Goal: Task Accomplishment & Management: Complete application form

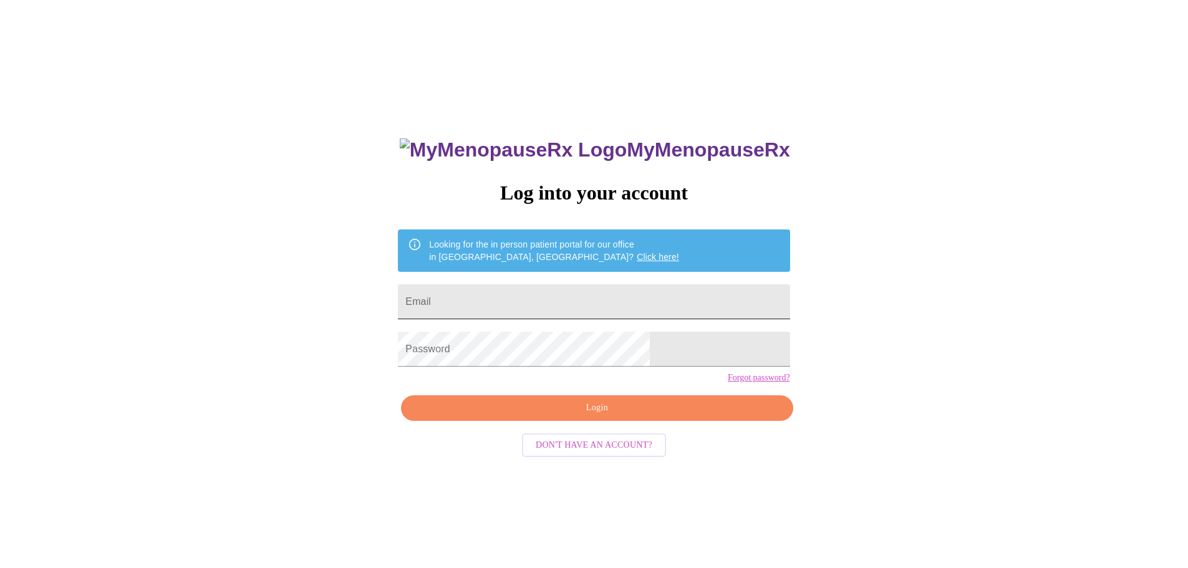
click at [582, 294] on input "Email" at bounding box center [594, 301] width 392 height 35
type input "[EMAIL_ADDRESS][DOMAIN_NAME]"
click at [574, 416] on span "Login" at bounding box center [596, 408] width 363 height 16
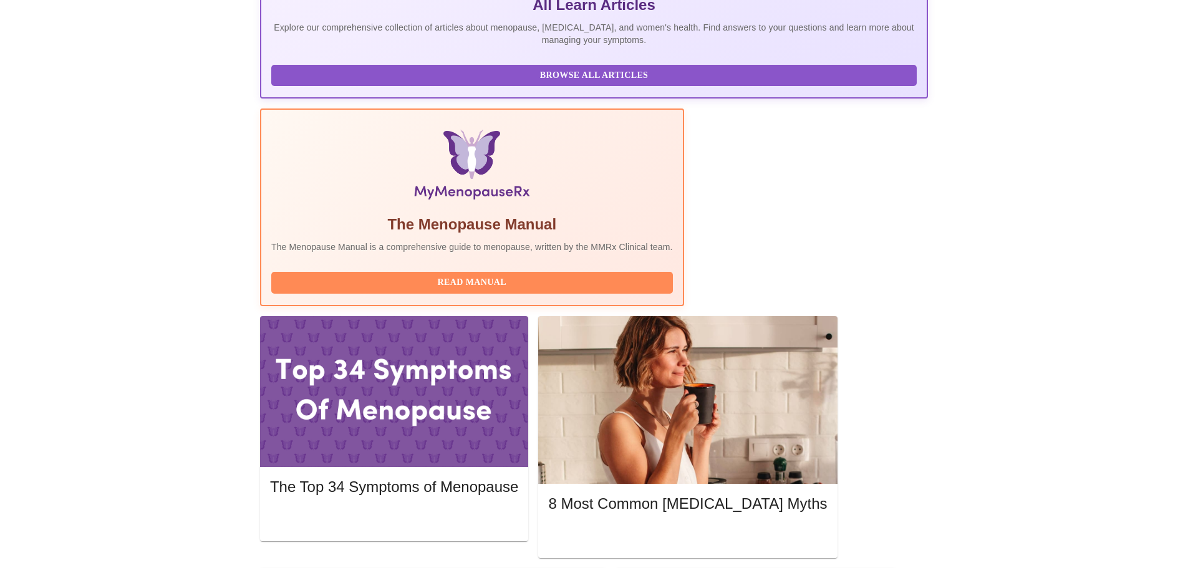
scroll to position [312, 0]
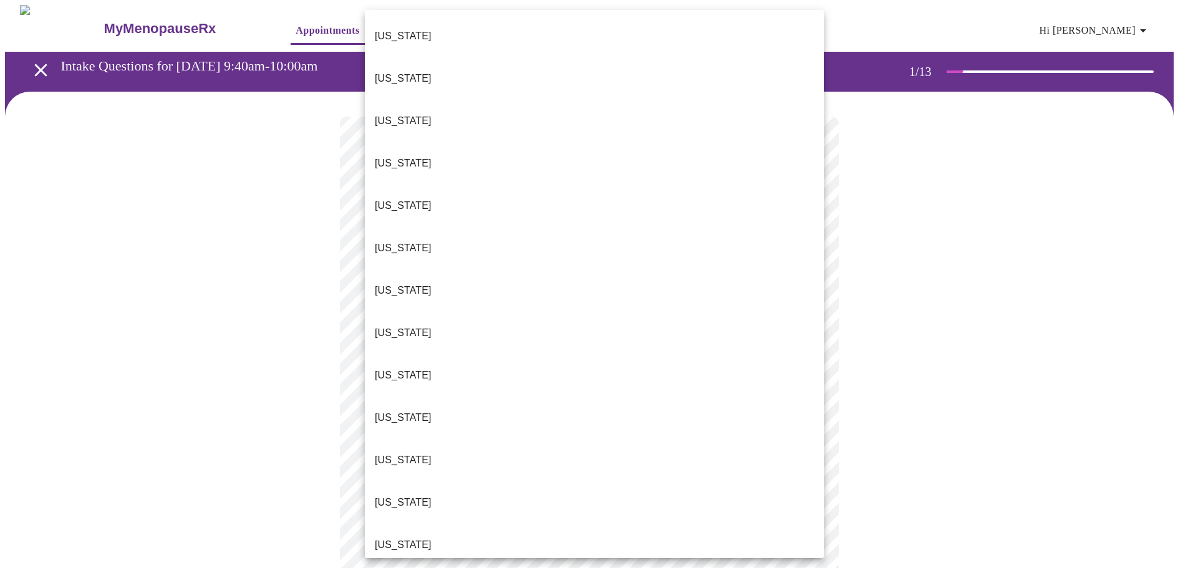
click at [803, 277] on body "MyMenopauseRx Appointments Messaging Labs Uploads Medications Community Refer a…" at bounding box center [594, 574] width 1178 height 1139
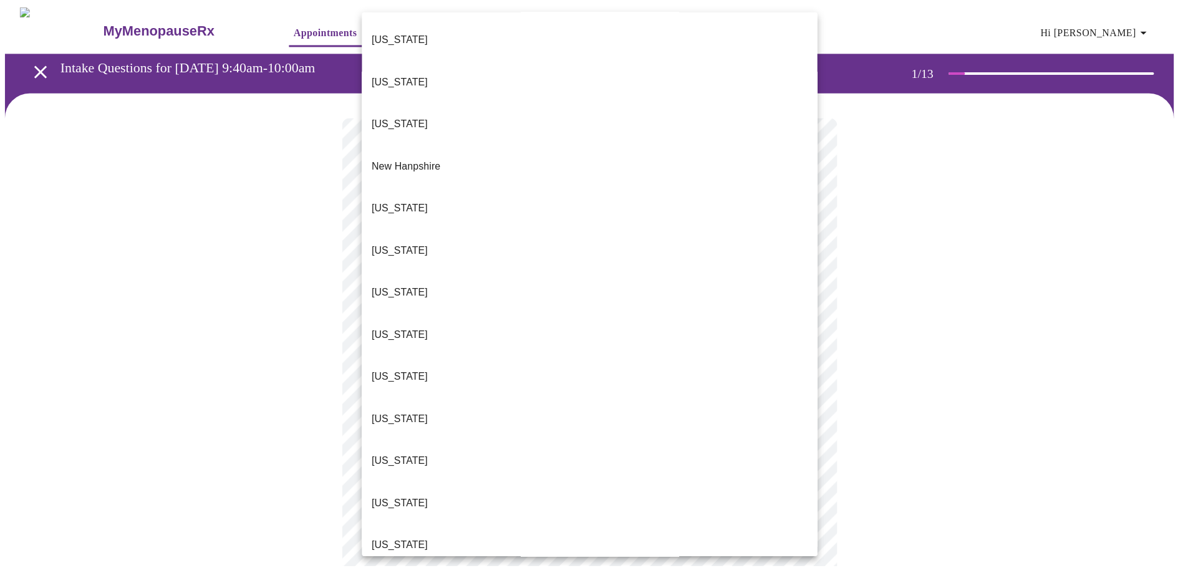
scroll to position [1060, 0]
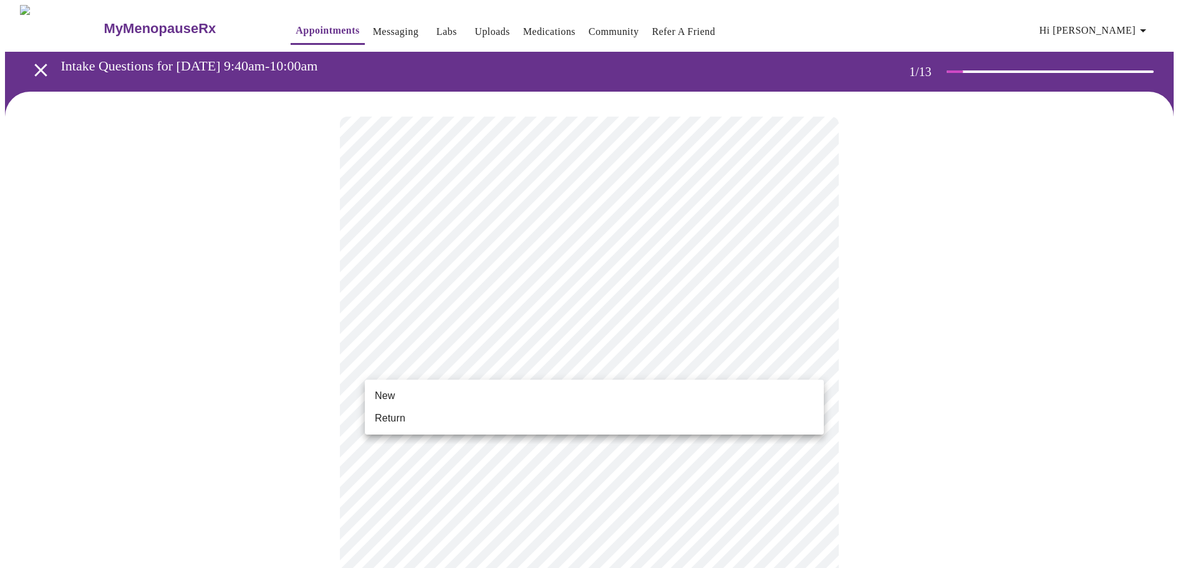
click at [523, 359] on body "MyMenopauseRx Appointments Messaging Labs Uploads Medications Community Refer a…" at bounding box center [594, 571] width 1178 height 1132
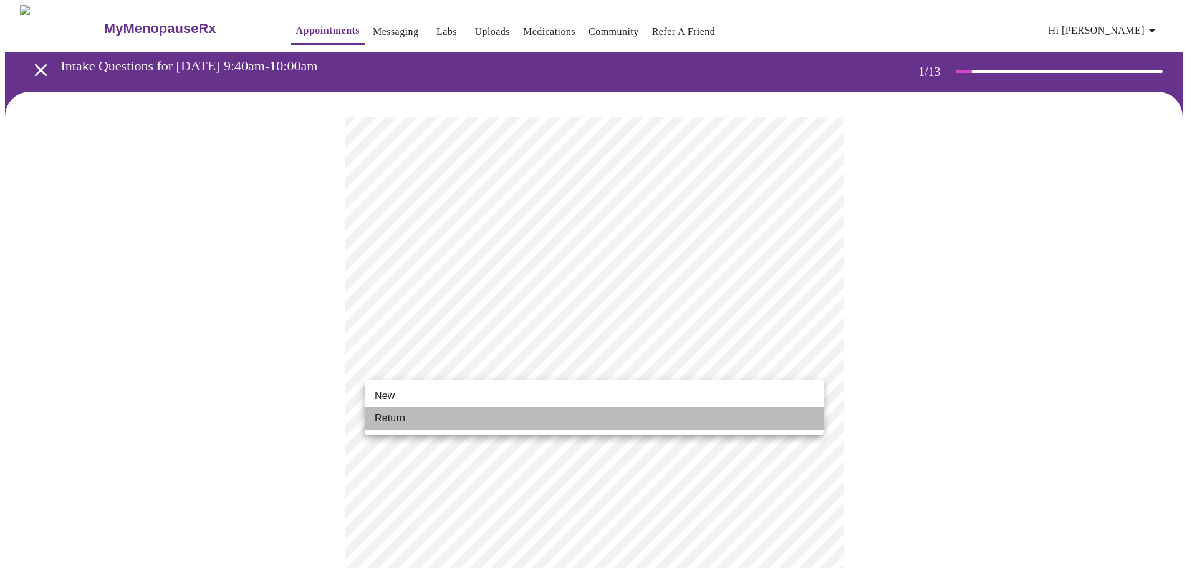
click at [402, 422] on span "Return" at bounding box center [390, 418] width 31 height 15
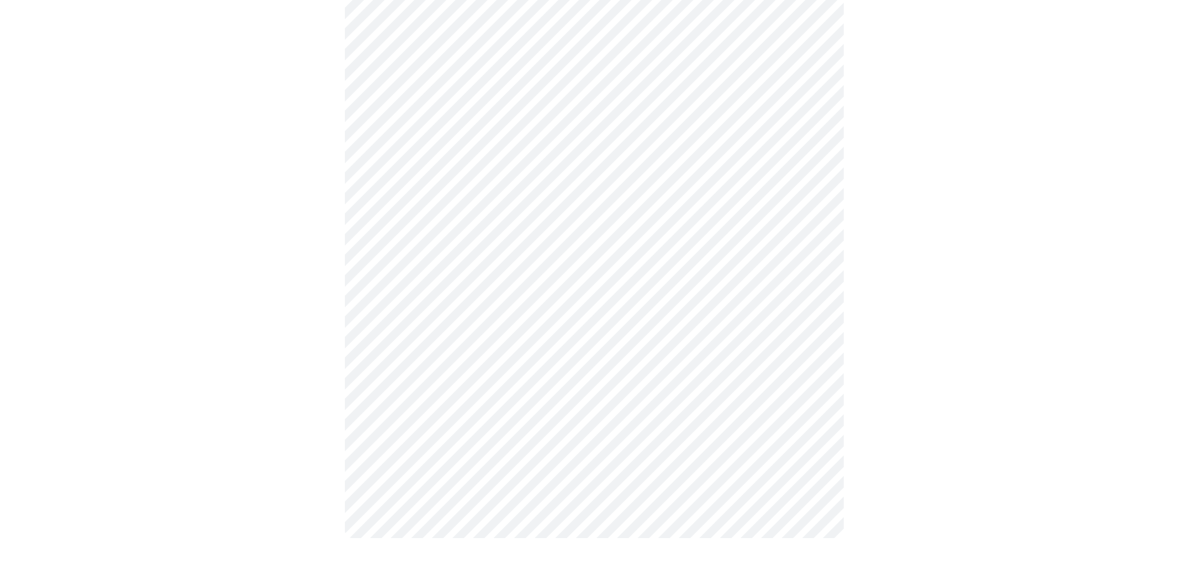
scroll to position [0, 0]
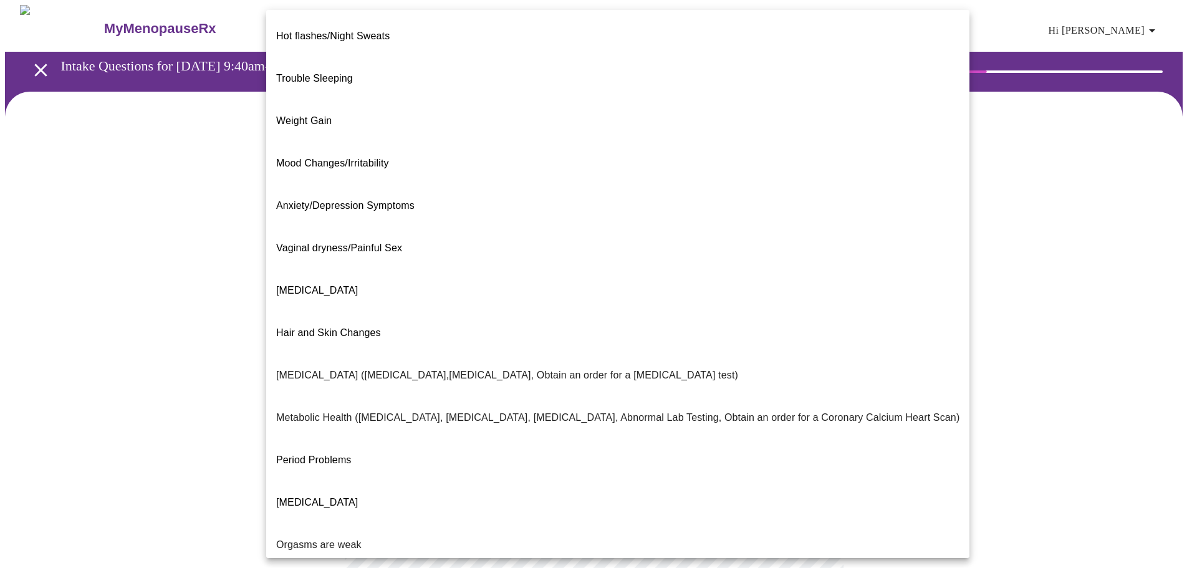
click at [797, 262] on body "MyMenopauseRx Appointments Messaging Labs Uploads Medications Community Refer a…" at bounding box center [598, 380] width 1187 height 750
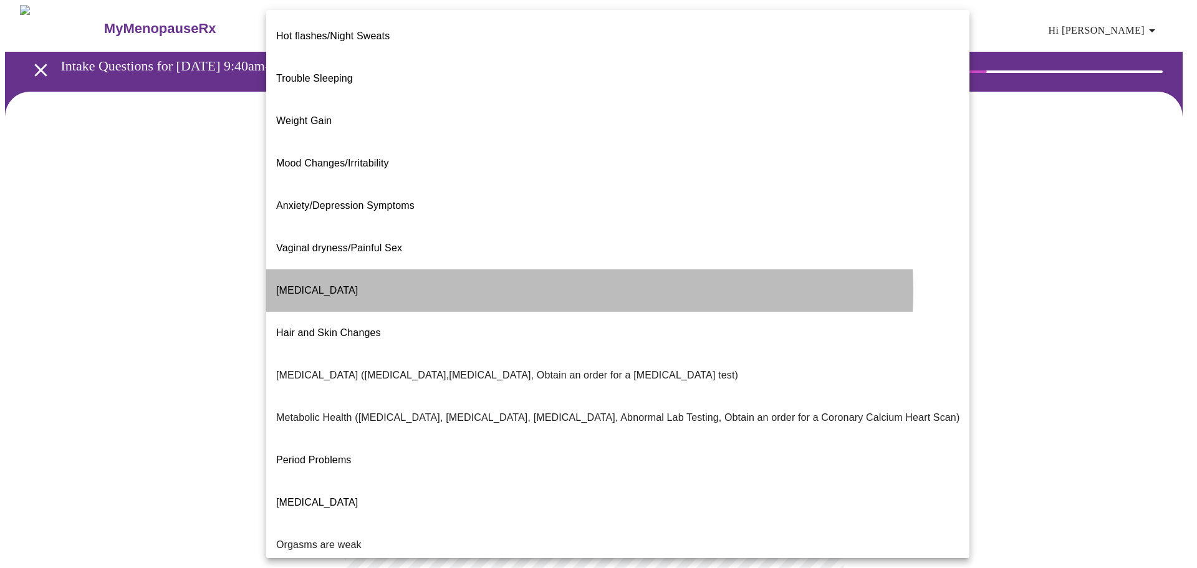
click at [572, 269] on li "[MEDICAL_DATA]" at bounding box center [617, 290] width 703 height 42
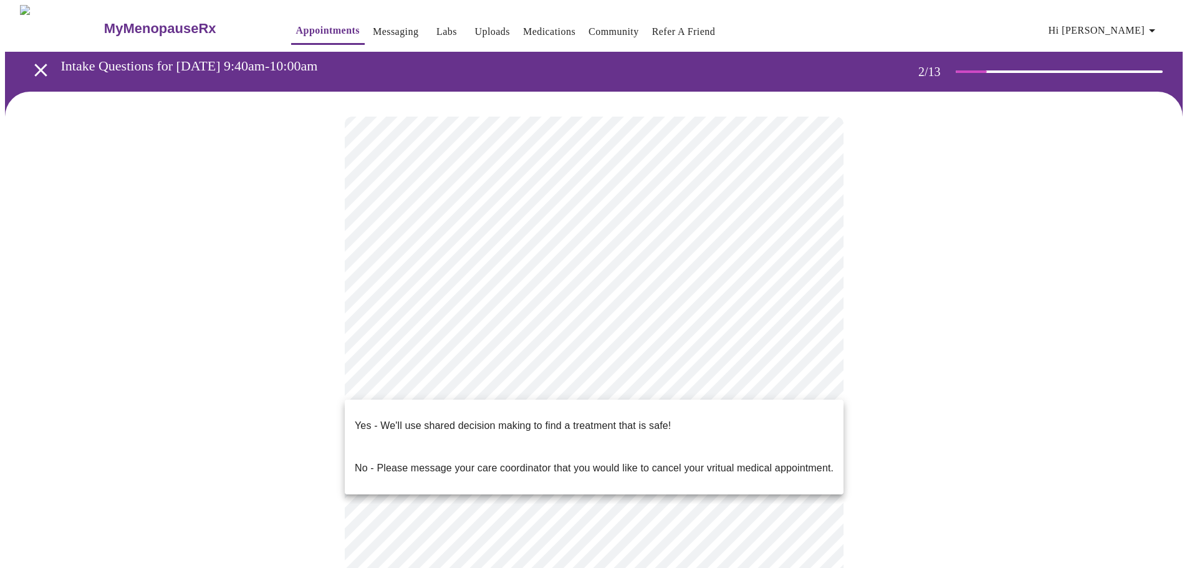
click at [584, 385] on body "MyMenopauseRx Appointments Messaging Labs Uploads Medications Community Refer a…" at bounding box center [598, 376] width 1187 height 742
click at [577, 418] on p "Yes - We'll use shared decision making to find a treatment that is safe!" at bounding box center [513, 425] width 316 height 15
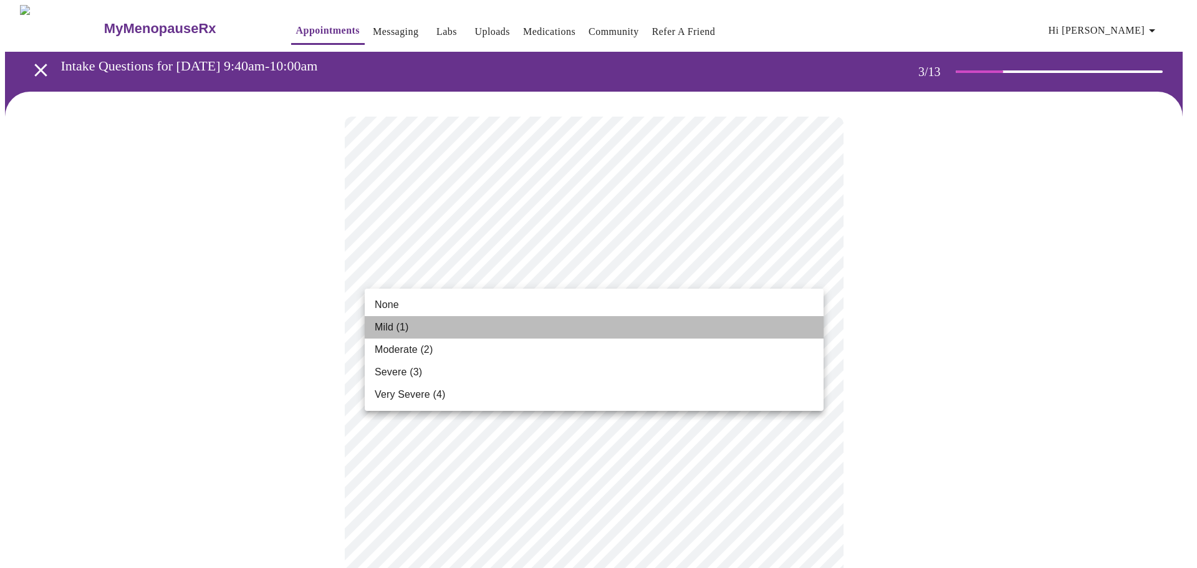
click at [414, 332] on li "Mild (1)" at bounding box center [594, 327] width 459 height 22
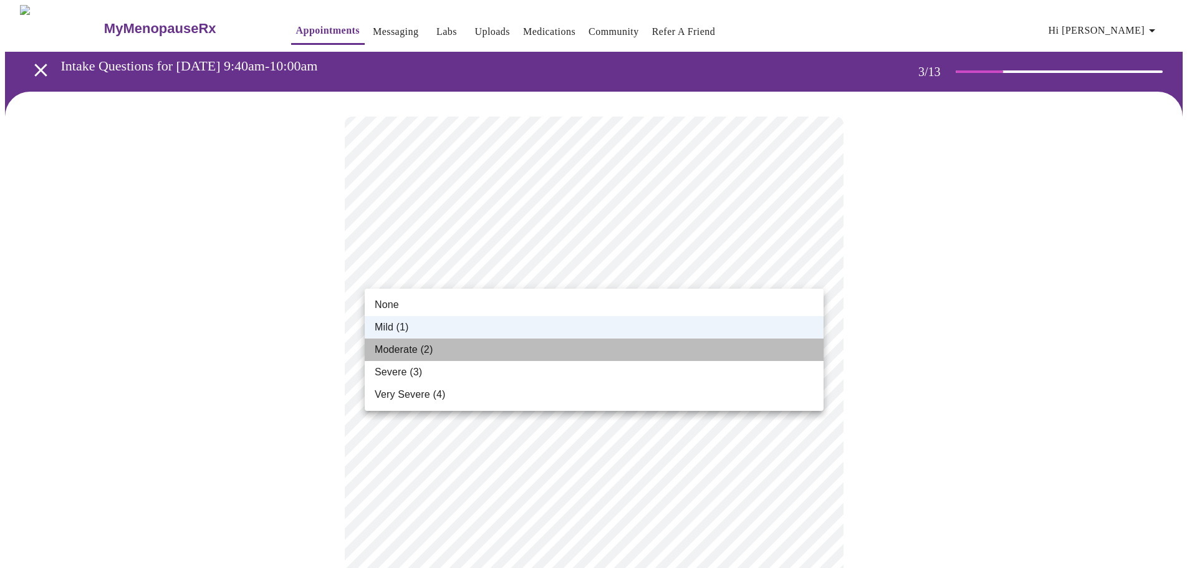
click at [483, 351] on li "Moderate (2)" at bounding box center [594, 350] width 459 height 22
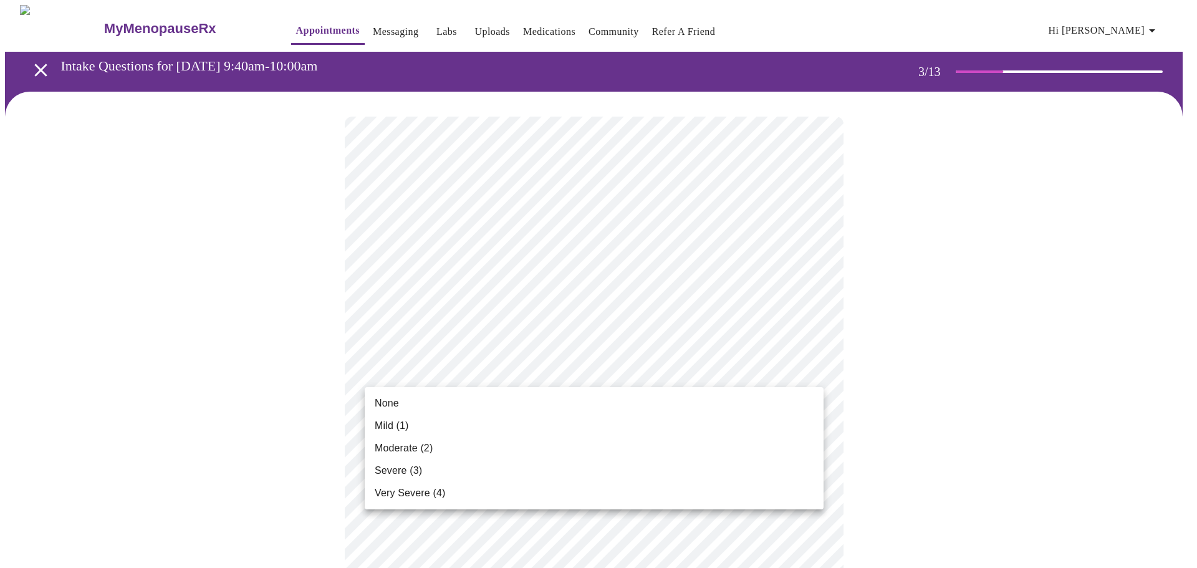
click at [420, 402] on li "None" at bounding box center [594, 403] width 459 height 22
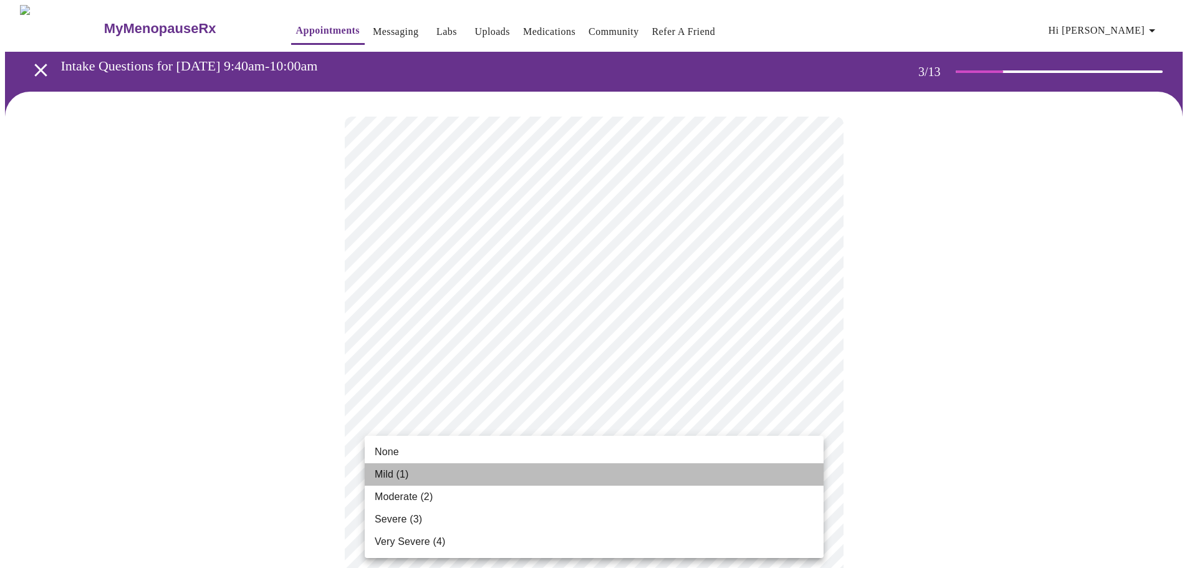
click at [526, 471] on li "Mild (1)" at bounding box center [594, 474] width 459 height 22
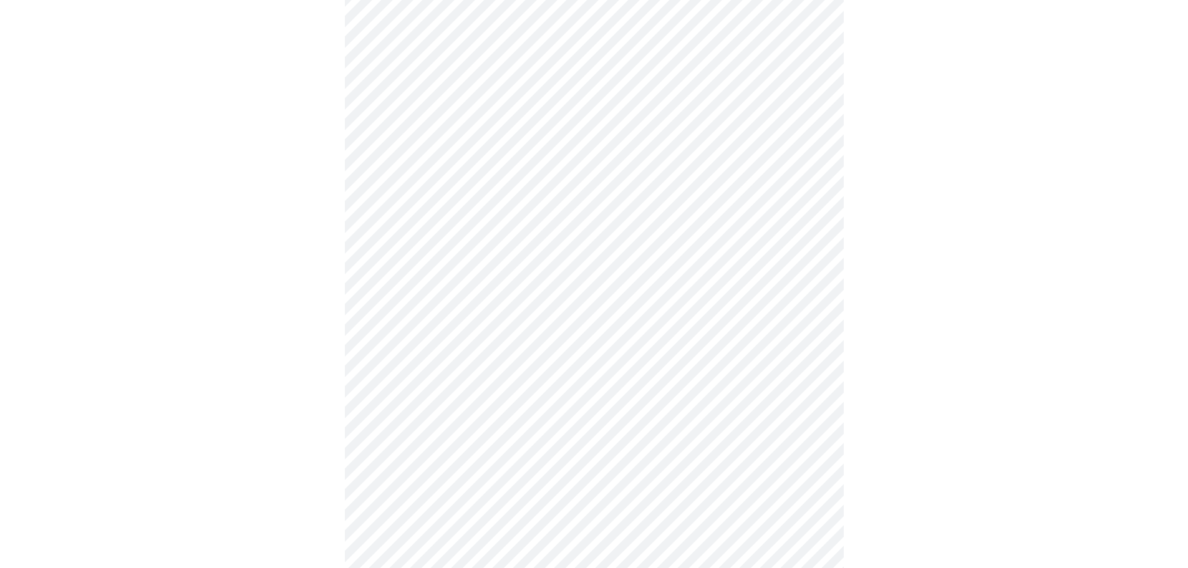
scroll to position [249, 0]
click at [539, 321] on body "MyMenopauseRx Appointments Messaging Labs Uploads Medications Community Refer a…" at bounding box center [598, 559] width 1187 height 1606
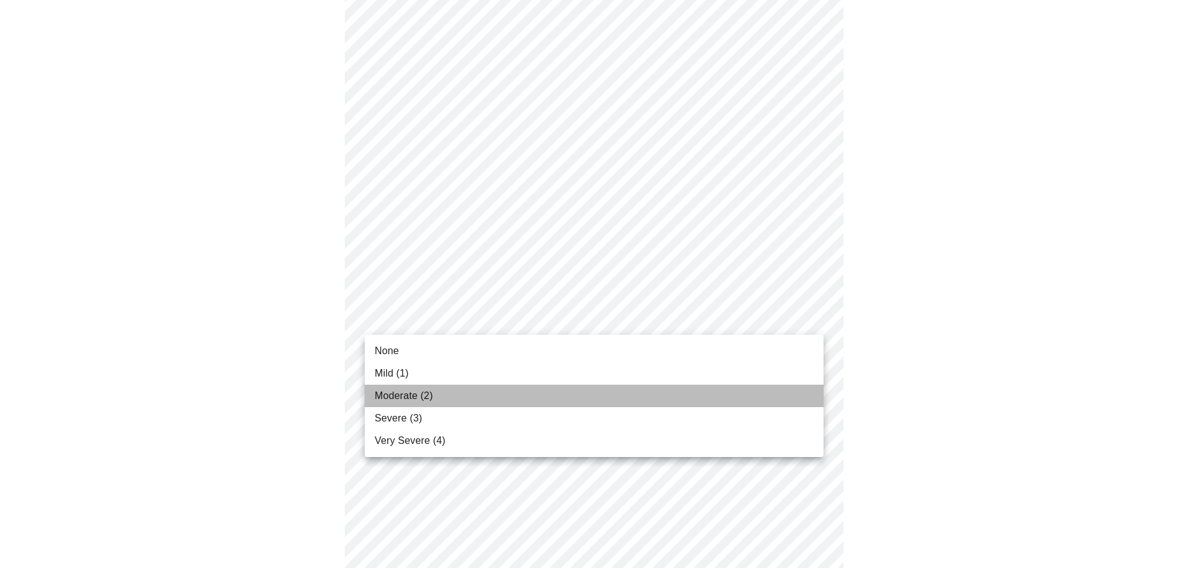
click at [440, 394] on li "Moderate (2)" at bounding box center [594, 396] width 459 height 22
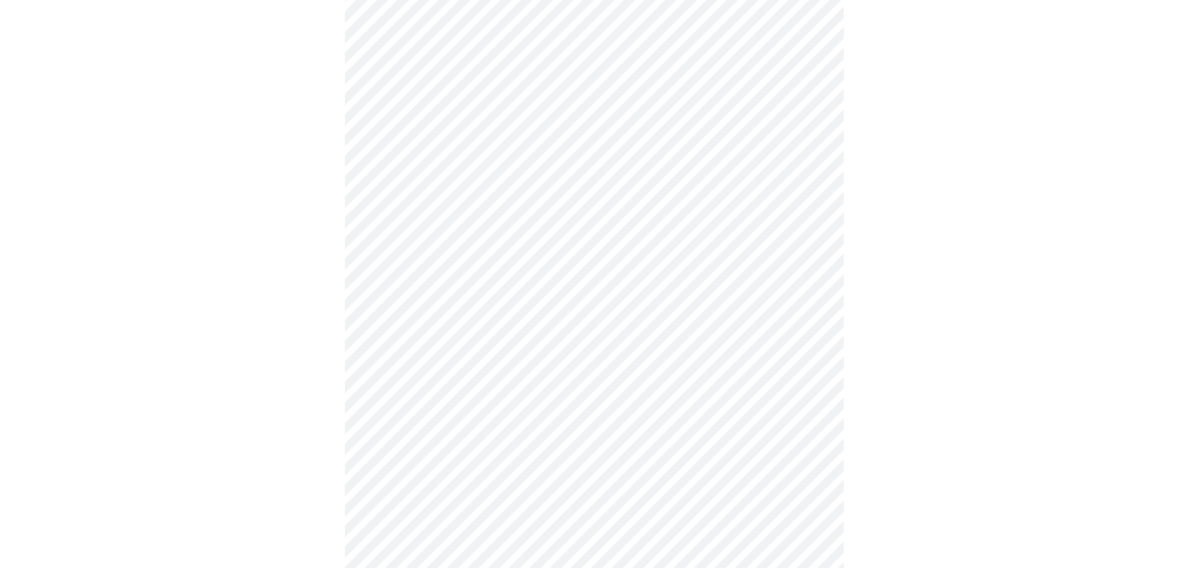
click at [537, 398] on body "MyMenopauseRx Appointments Messaging Labs Uploads Medications Community Refer a…" at bounding box center [594, 550] width 1178 height 1589
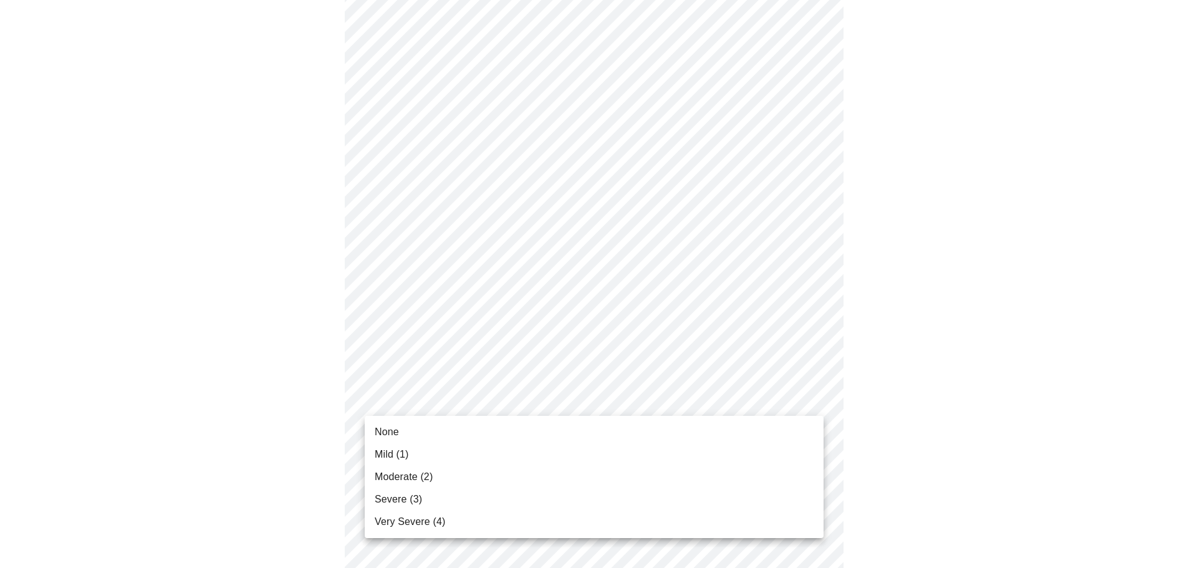
click at [419, 452] on li "Mild (1)" at bounding box center [594, 454] width 459 height 22
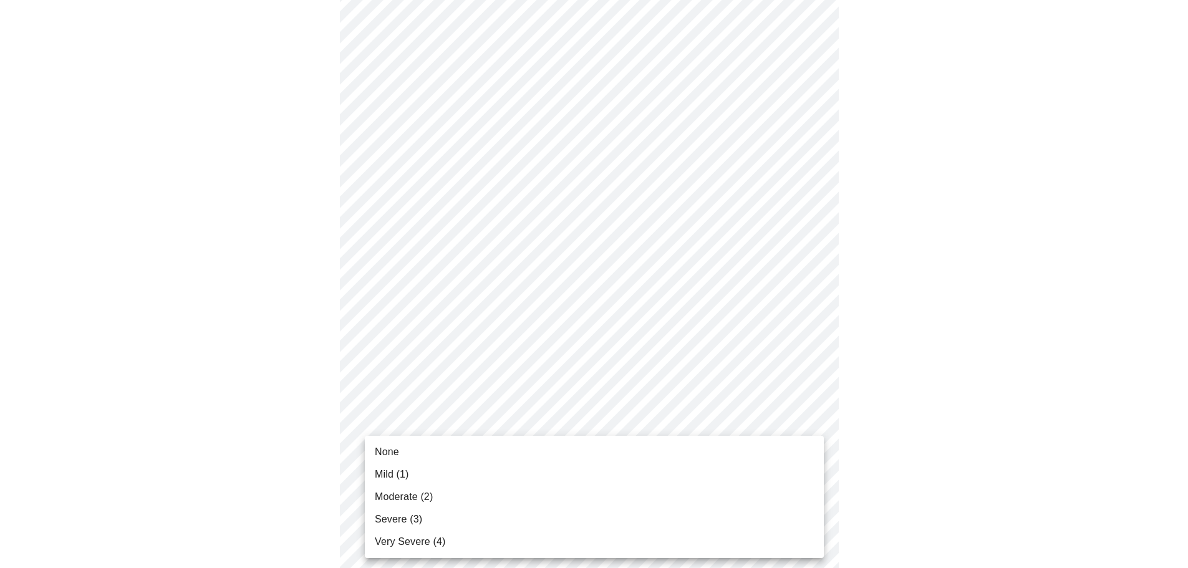
click at [544, 483] on body "MyMenopauseRx Appointments Messaging Labs Uploads Medications Community Refer a…" at bounding box center [594, 541] width 1178 height 1571
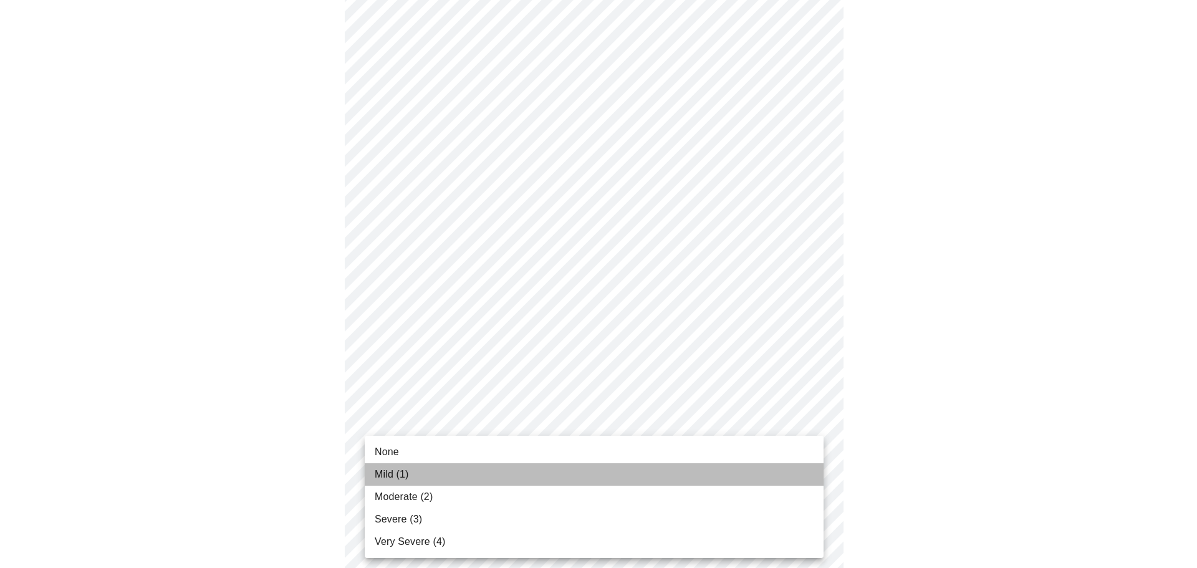
click at [451, 475] on li "Mild (1)" at bounding box center [594, 474] width 459 height 22
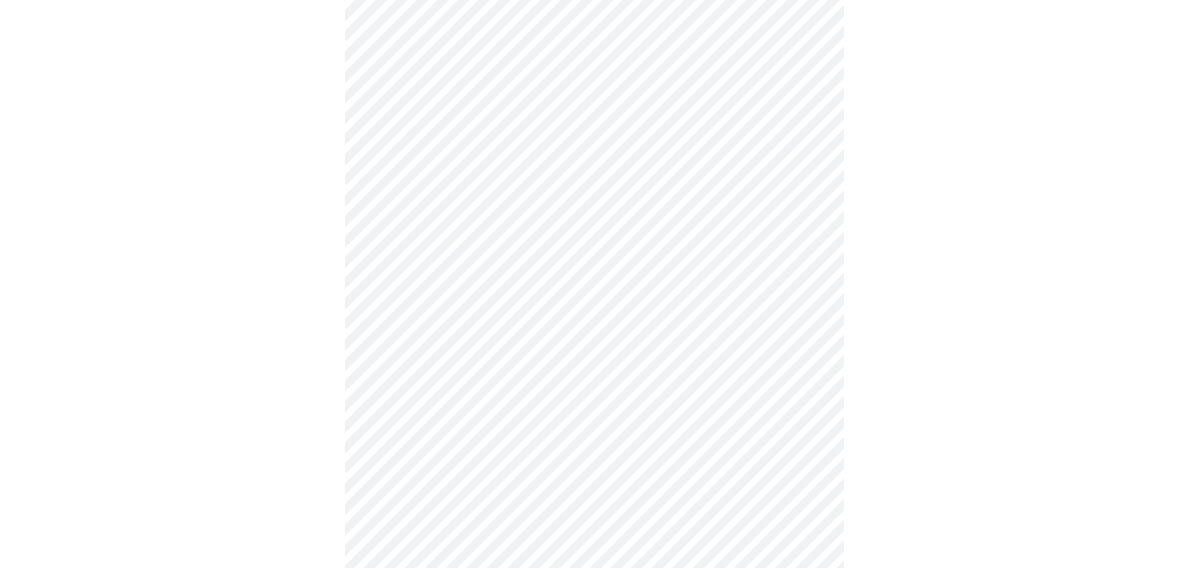
scroll to position [499, 0]
click at [542, 328] on body "MyMenopauseRx Appointments Messaging Labs Uploads Medications Community Refer a…" at bounding box center [598, 283] width 1187 height 1554
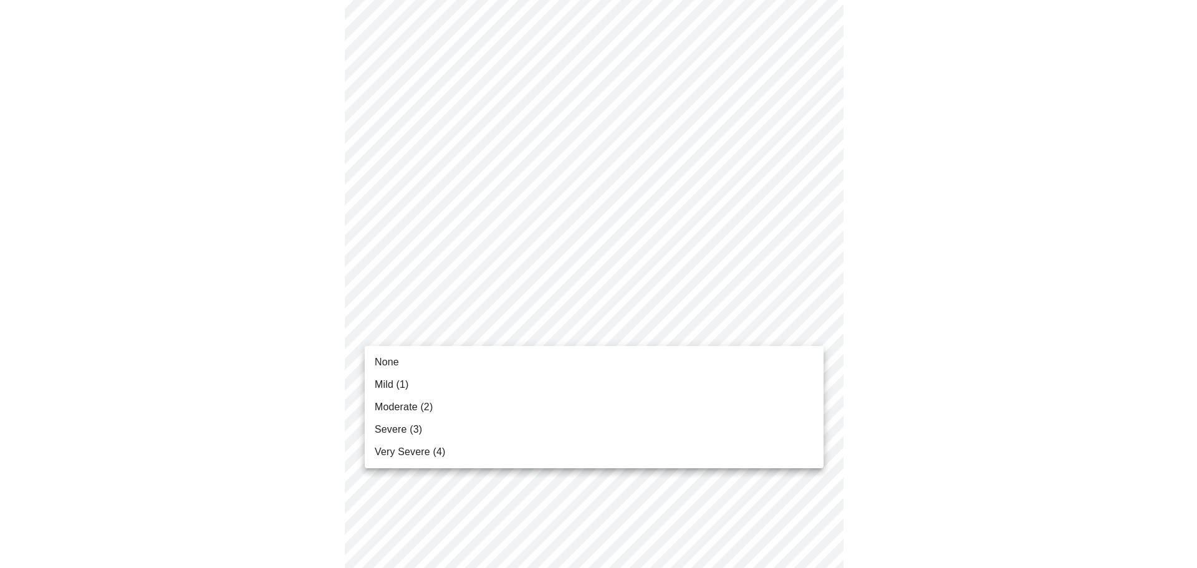
click at [462, 382] on li "Mild (1)" at bounding box center [594, 385] width 459 height 22
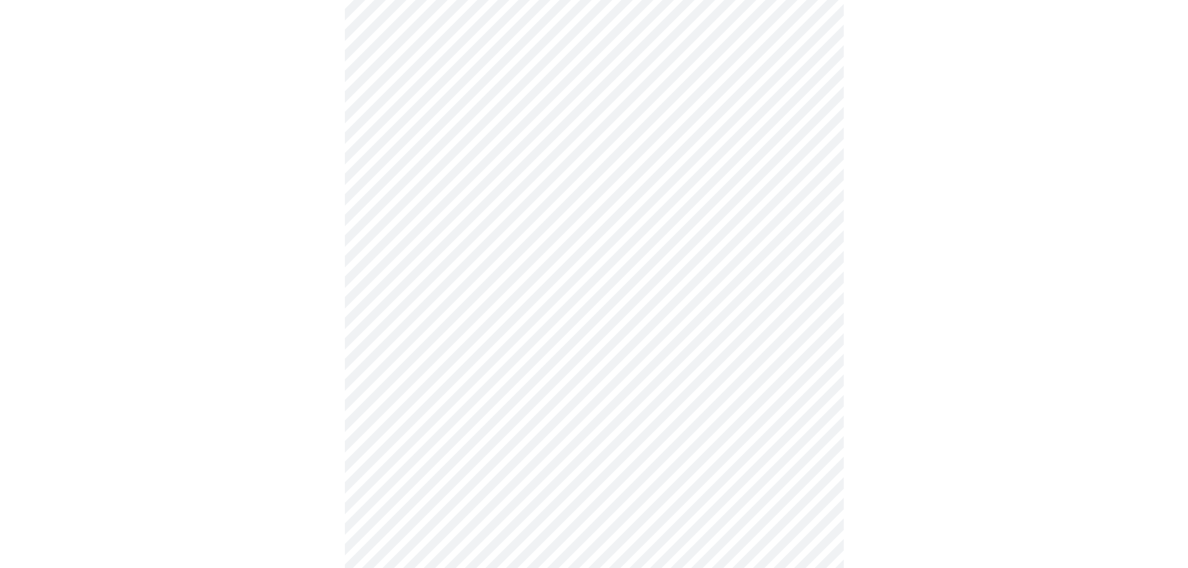
click at [481, 432] on body "MyMenopauseRx Appointments Messaging Labs Uploads Medications Community Refer a…" at bounding box center [594, 274] width 1178 height 1536
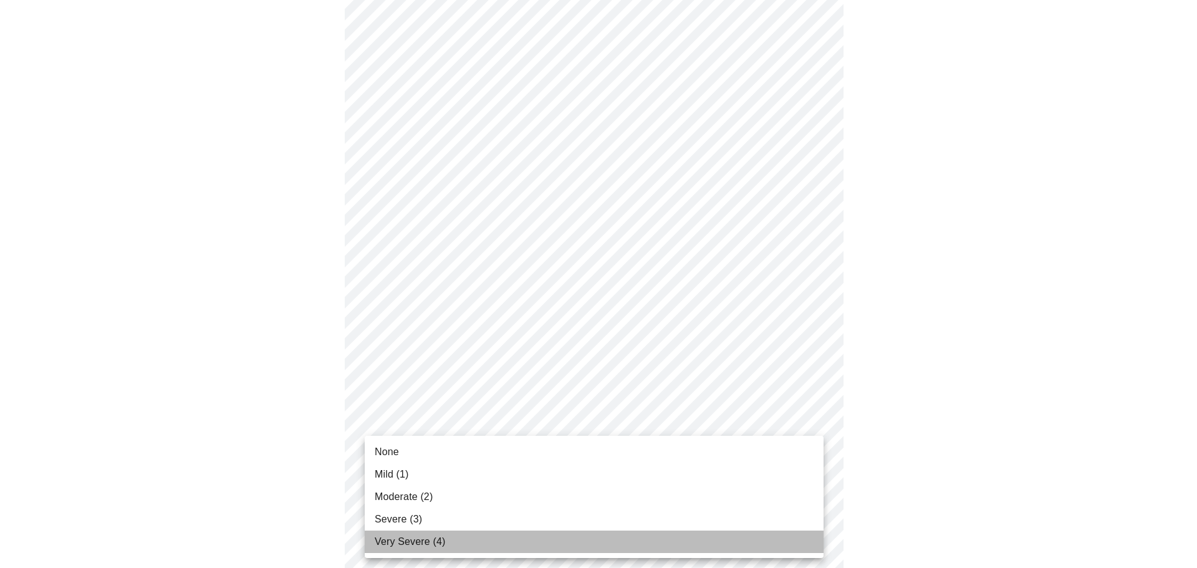
click at [443, 546] on span "Very Severe (4)" at bounding box center [410, 541] width 70 height 15
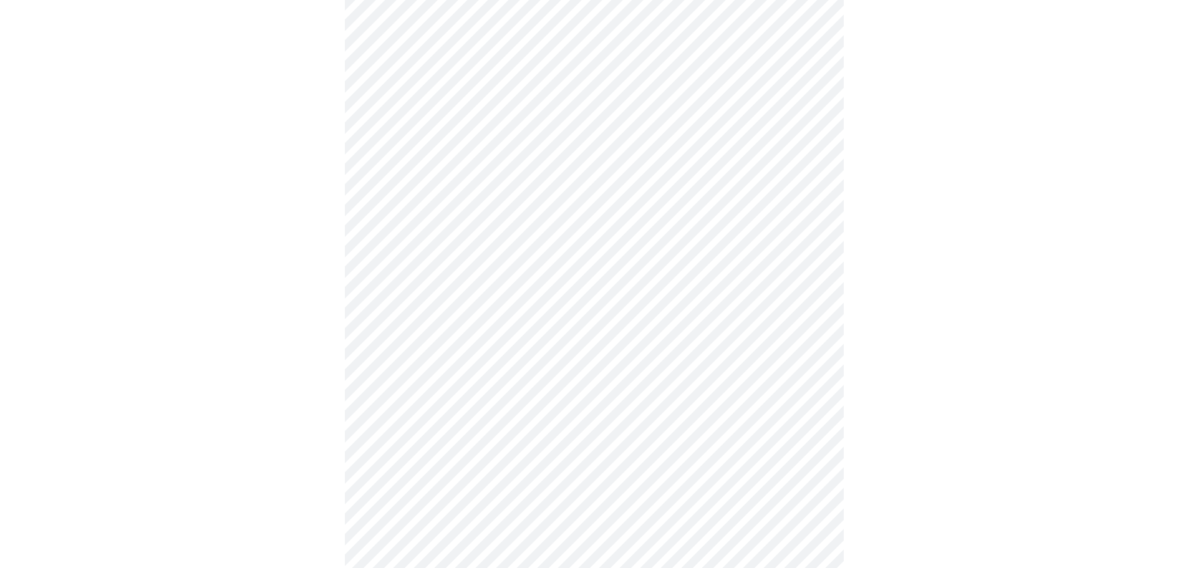
scroll to position [624, 0]
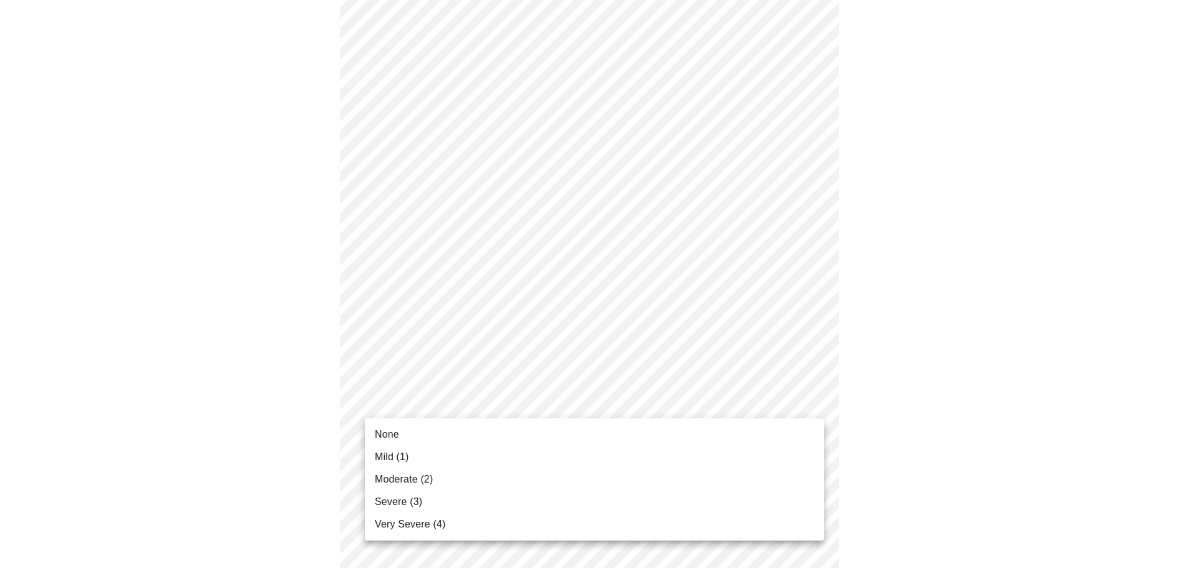
click at [540, 403] on body "MyMenopauseRx Appointments Messaging Labs Uploads Medications Community Refer a…" at bounding box center [594, 140] width 1178 height 1519
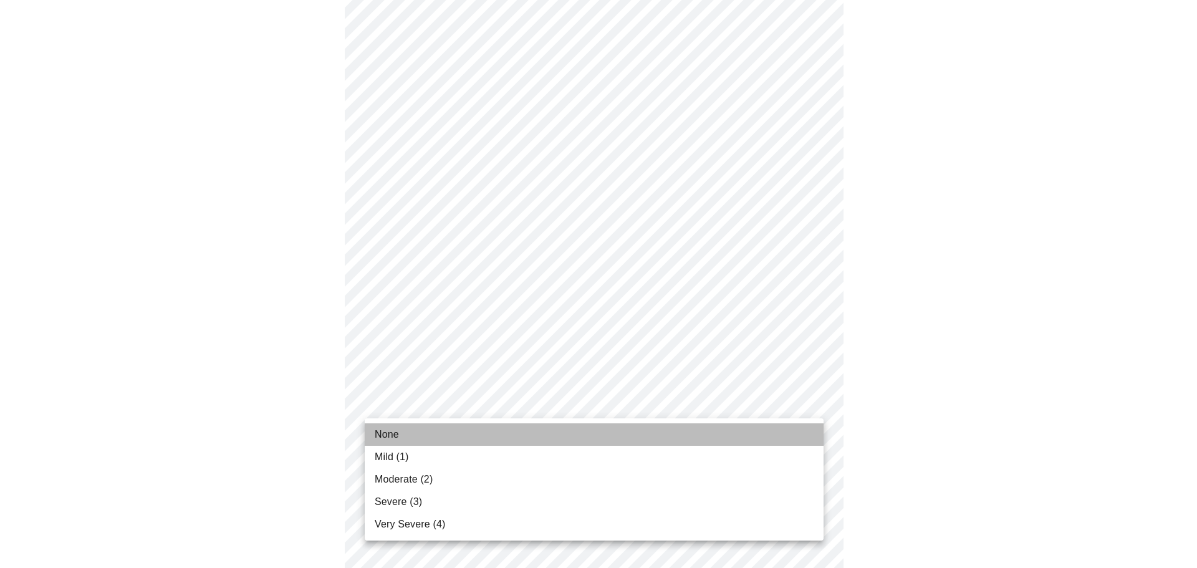
click at [448, 435] on li "None" at bounding box center [594, 434] width 459 height 22
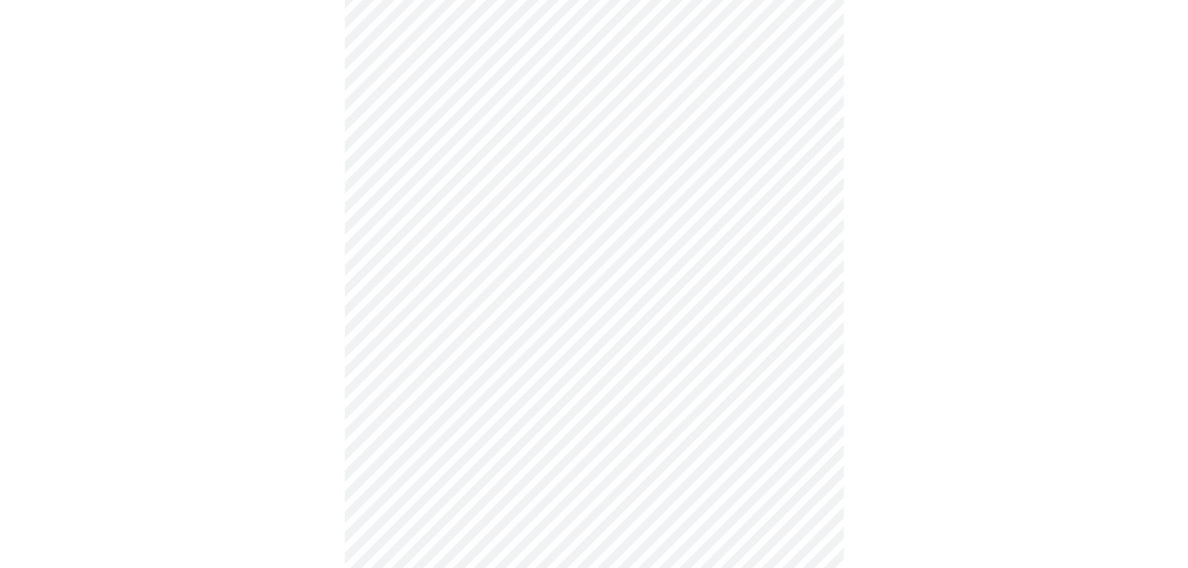
scroll to position [811, 0]
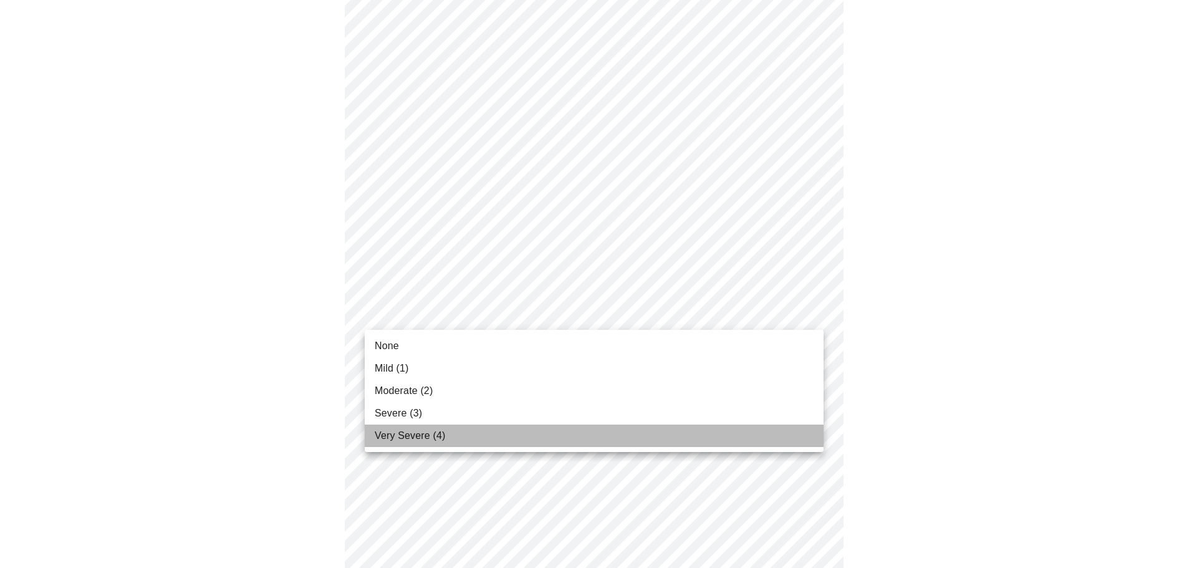
click at [417, 433] on span "Very Severe (4)" at bounding box center [410, 435] width 70 height 15
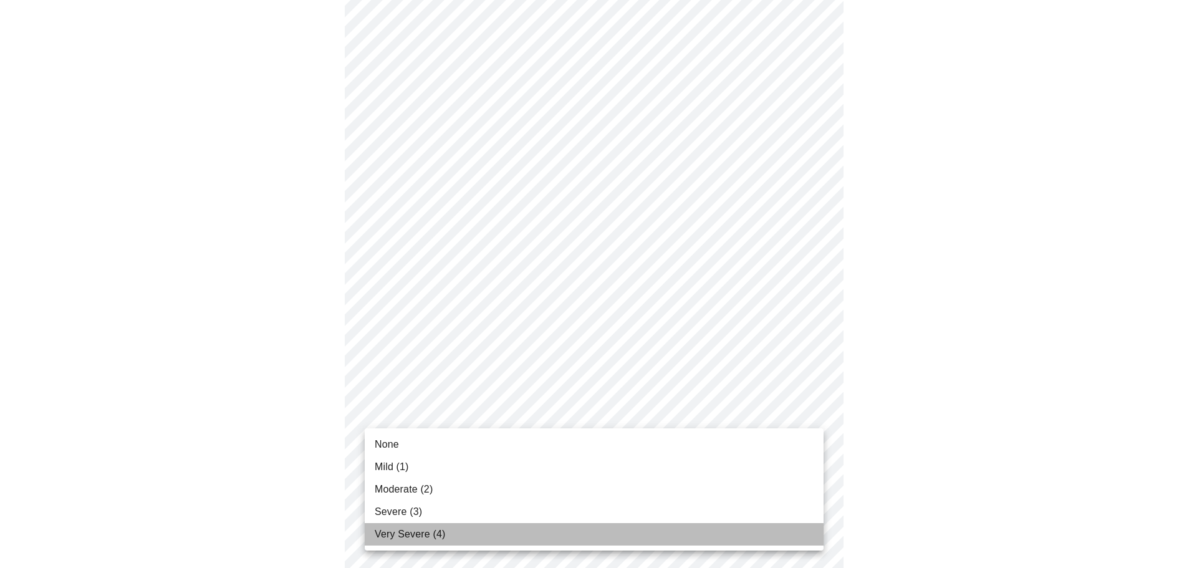
click at [436, 536] on span "Very Severe (4)" at bounding box center [410, 534] width 70 height 15
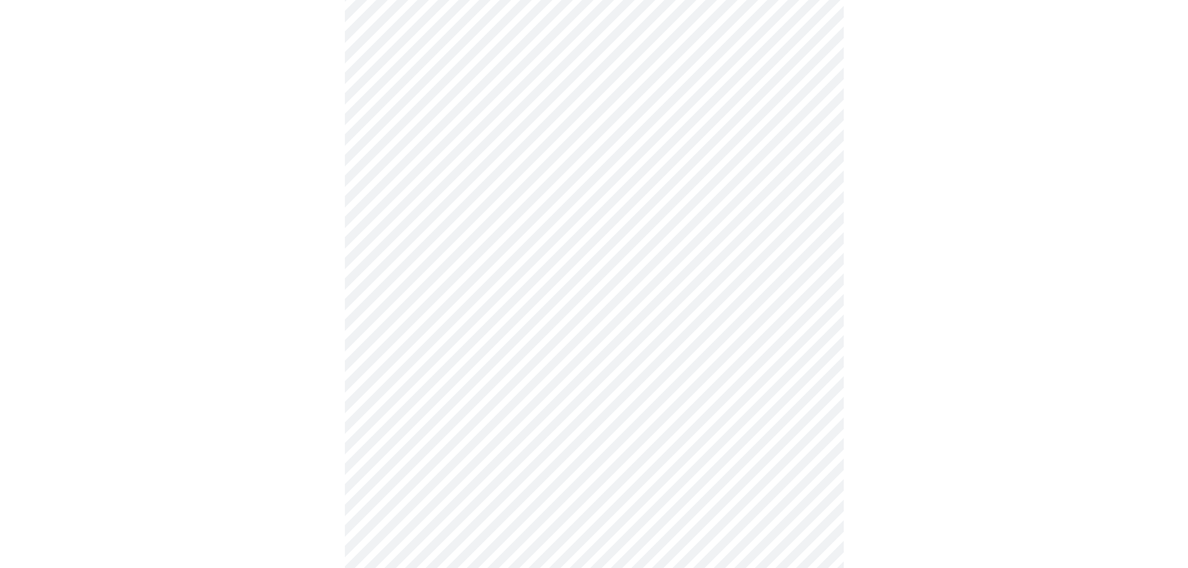
scroll to position [374, 0]
click at [560, 335] on body "MyMenopauseRx Appointments Messaging Labs Uploads Medications Community Refer a…" at bounding box center [594, 221] width 1178 height 1180
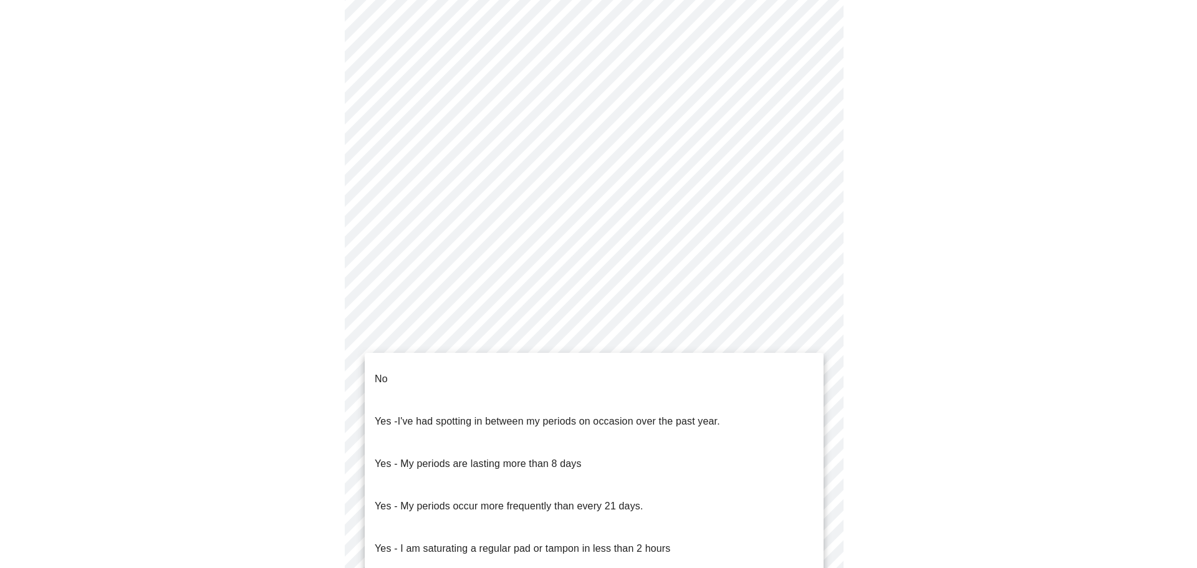
click at [479, 364] on li "No" at bounding box center [594, 379] width 459 height 42
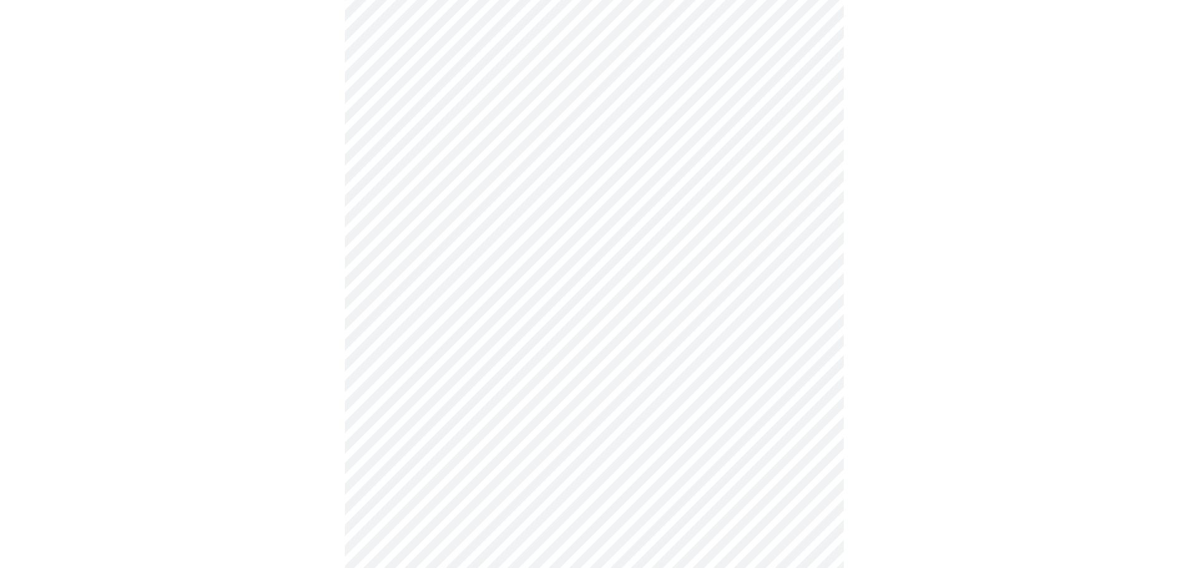
click at [597, 422] on body "MyMenopauseRx Appointments Messaging Labs Uploads Medications Community Refer a…" at bounding box center [594, 217] width 1178 height 1173
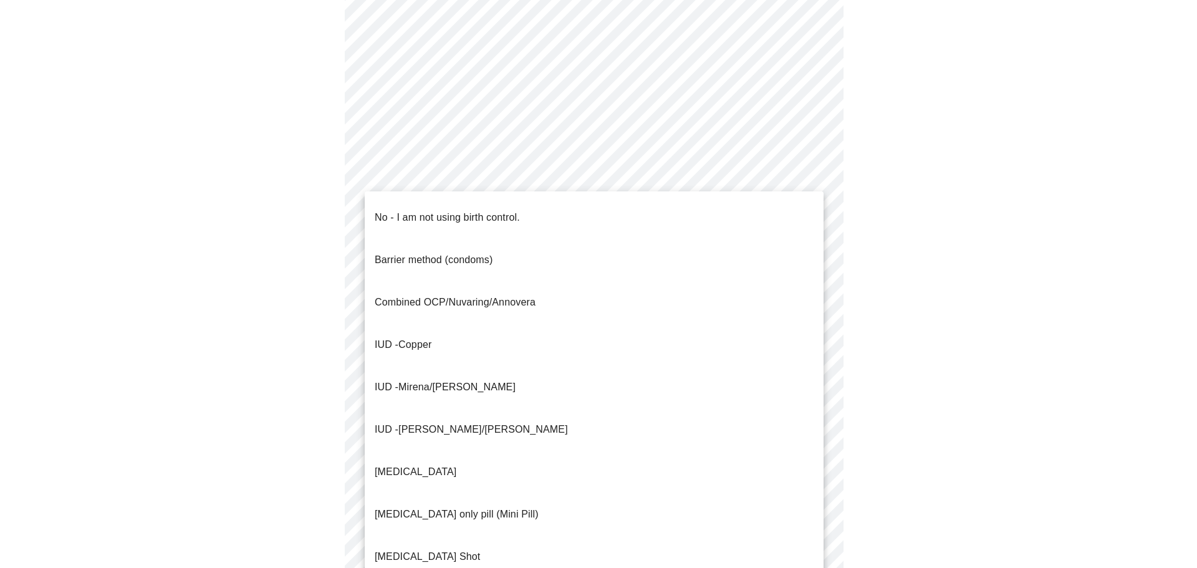
click at [416, 210] on p "No - I am not using birth control." at bounding box center [447, 217] width 145 height 15
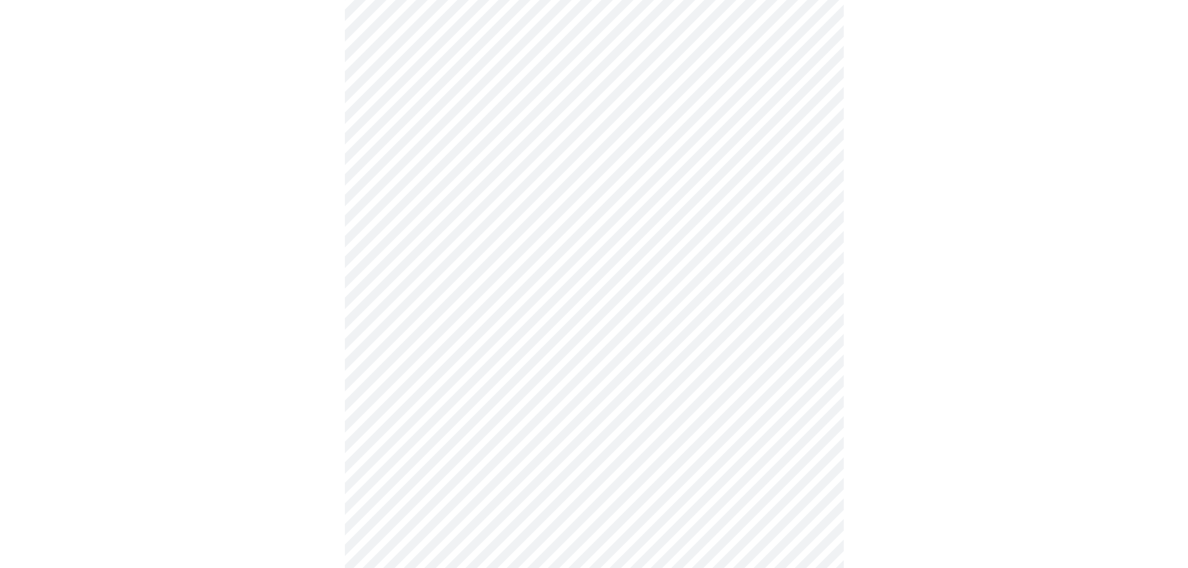
scroll to position [561, 0]
click at [564, 321] on body "MyMenopauseRx Appointments Messaging Labs Uploads Medications Community Refer a…" at bounding box center [598, 26] width 1187 height 1165
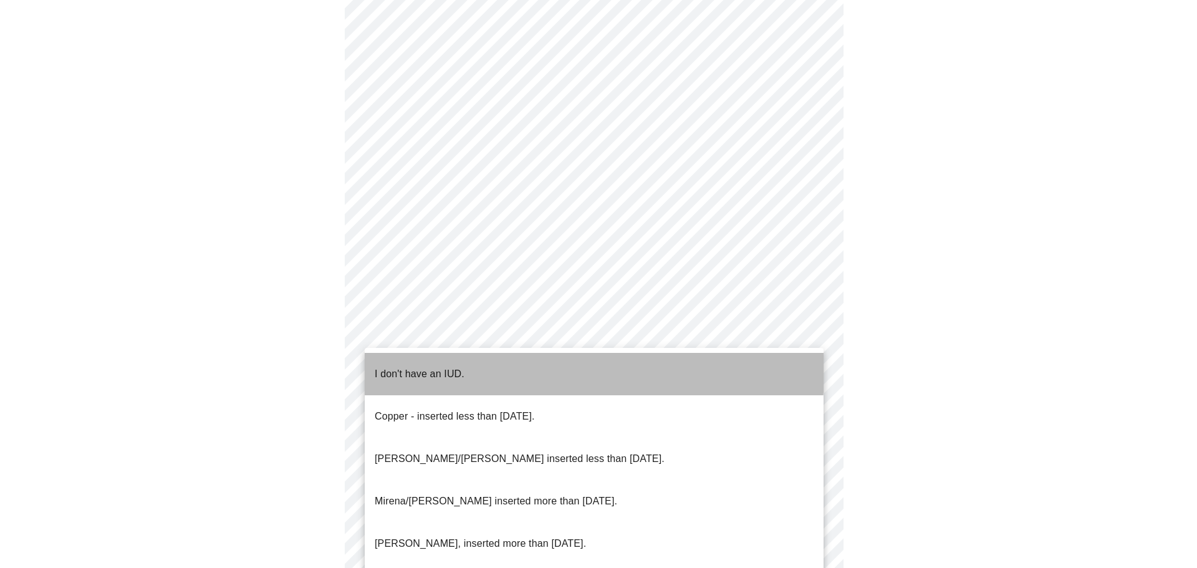
click at [473, 363] on li "I don't have an IUD." at bounding box center [594, 374] width 459 height 42
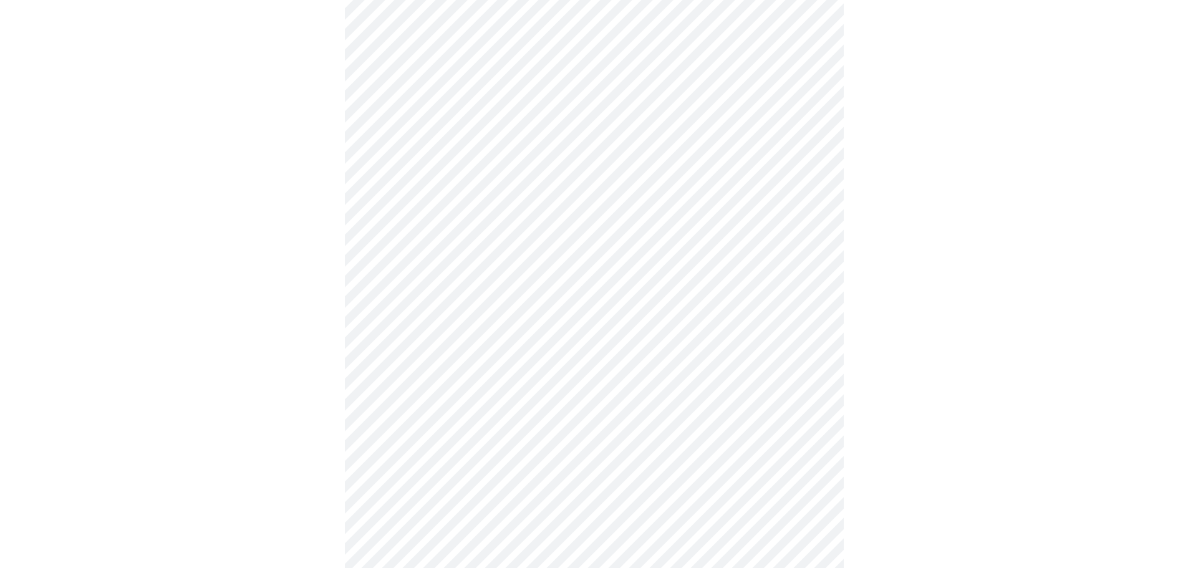
click at [533, 420] on body "MyMenopauseRx Appointments Messaging Labs Uploads Medications Community Refer a…" at bounding box center [594, 23] width 1178 height 1158
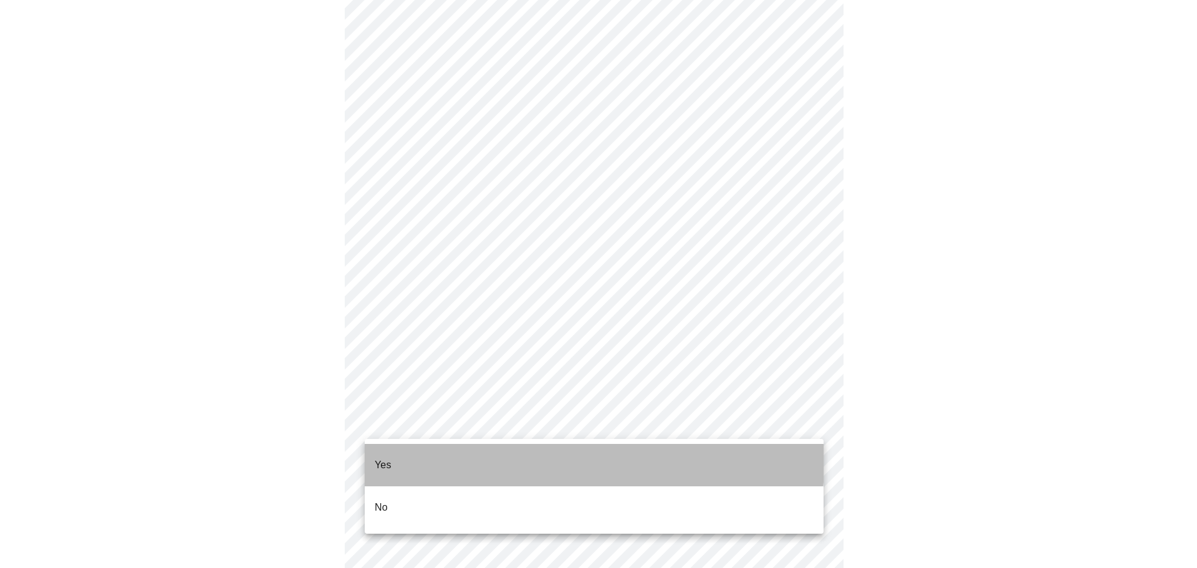
click at [426, 451] on li "Yes" at bounding box center [594, 465] width 459 height 42
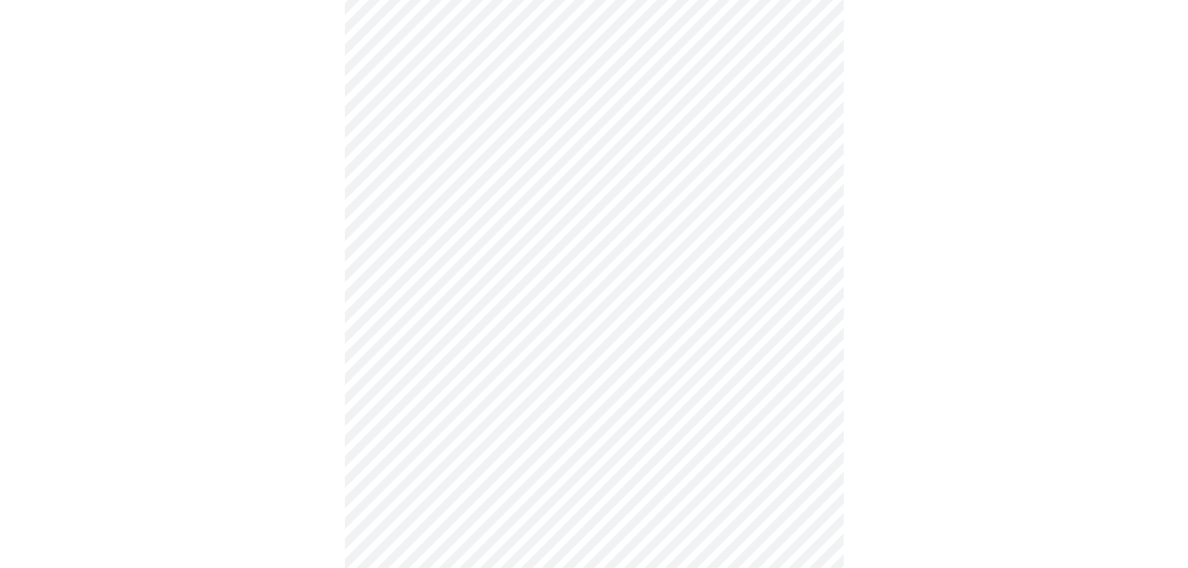
scroll to position [3180, 0]
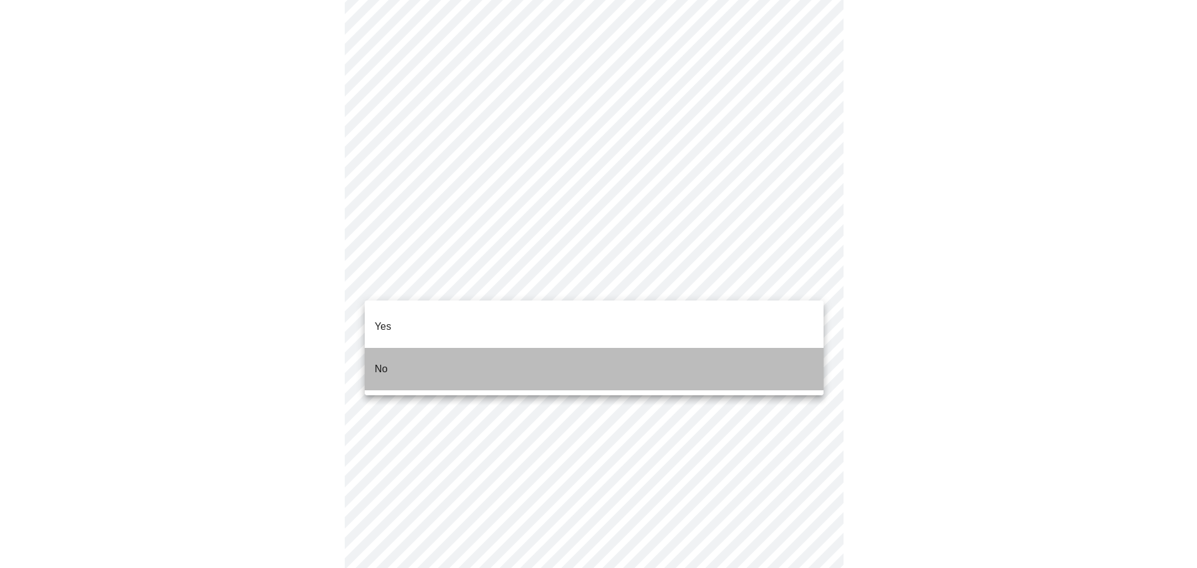
click at [487, 350] on li "No" at bounding box center [594, 369] width 459 height 42
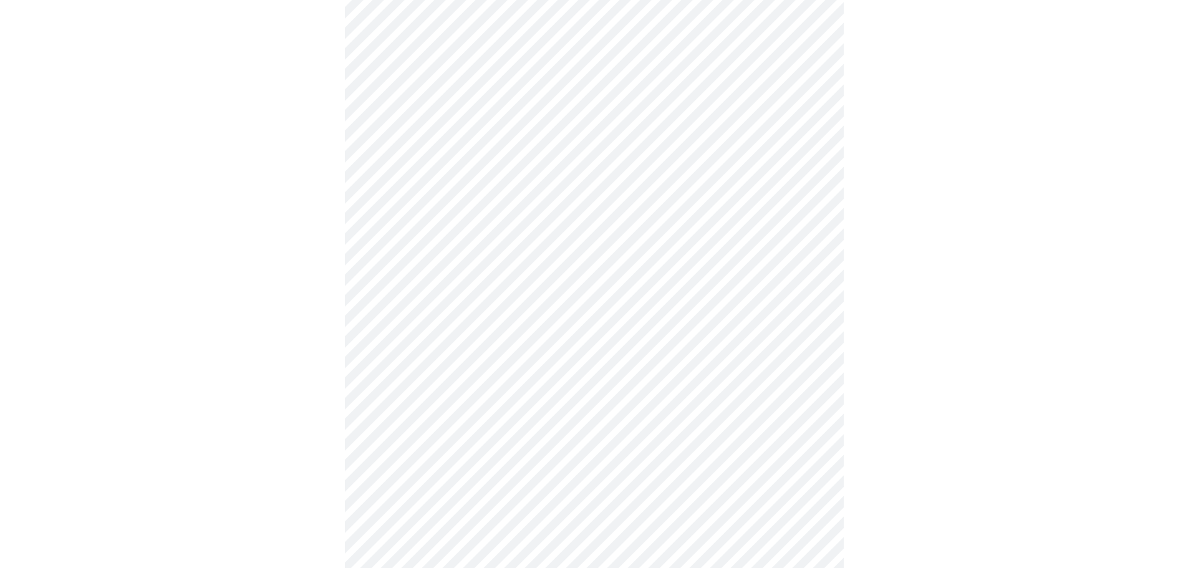
scroll to position [811, 0]
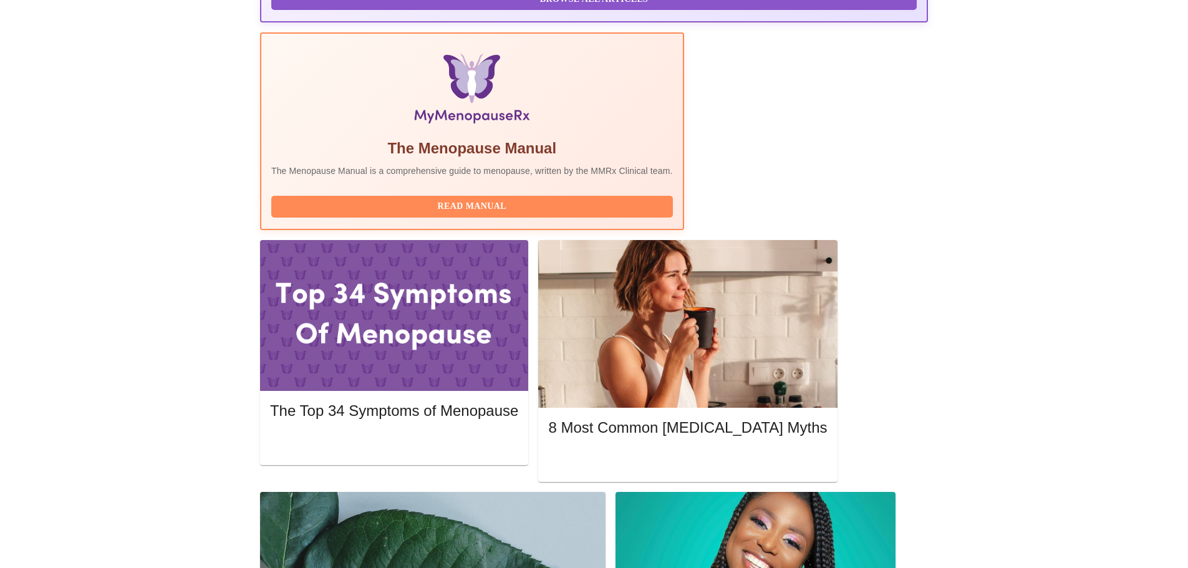
scroll to position [374, 0]
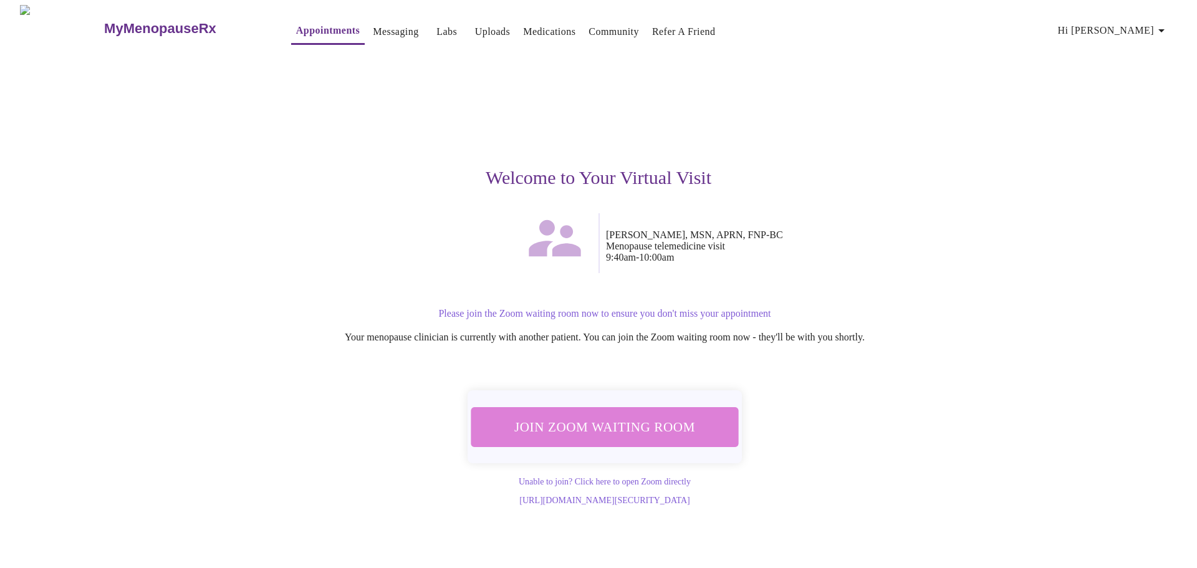
click at [676, 423] on span "Join Zoom Waiting Room" at bounding box center [605, 426] width 234 height 23
